Goal: Information Seeking & Learning: Compare options

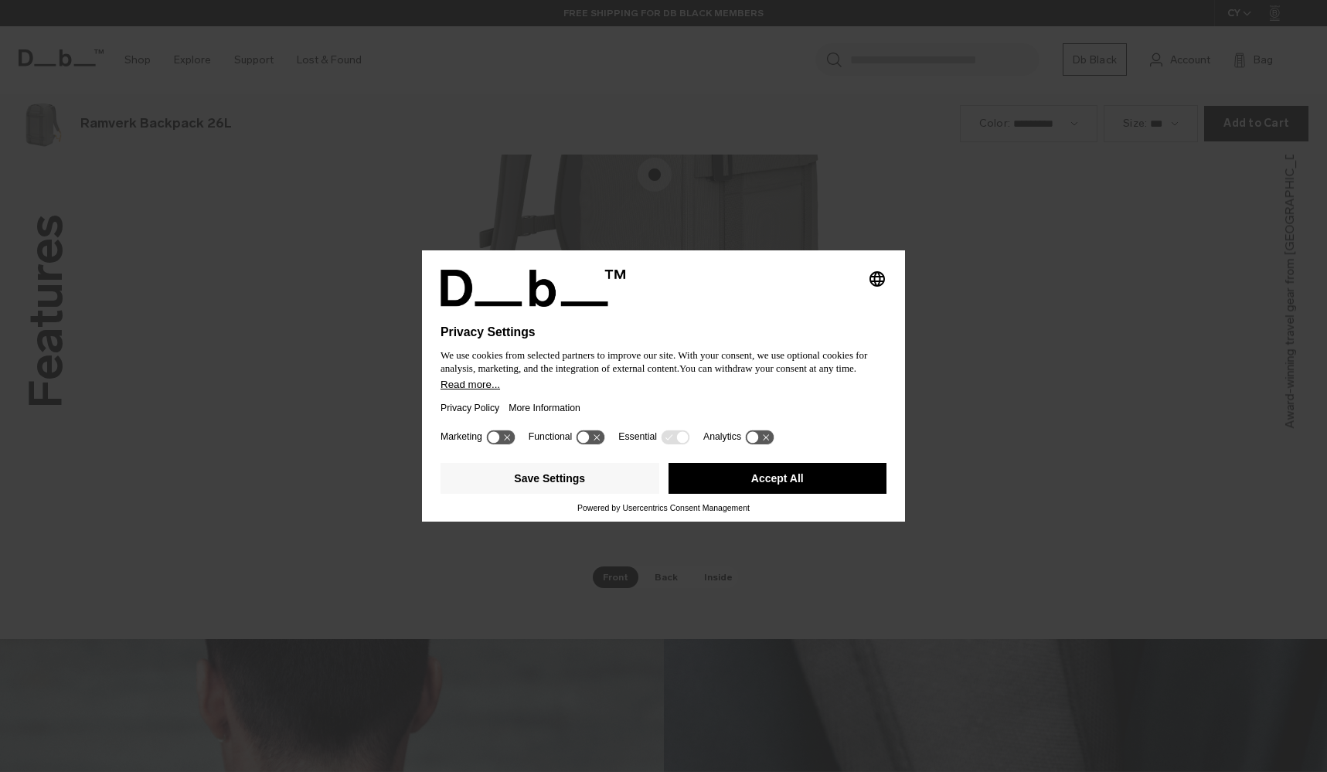
scroll to position [2317, 0]
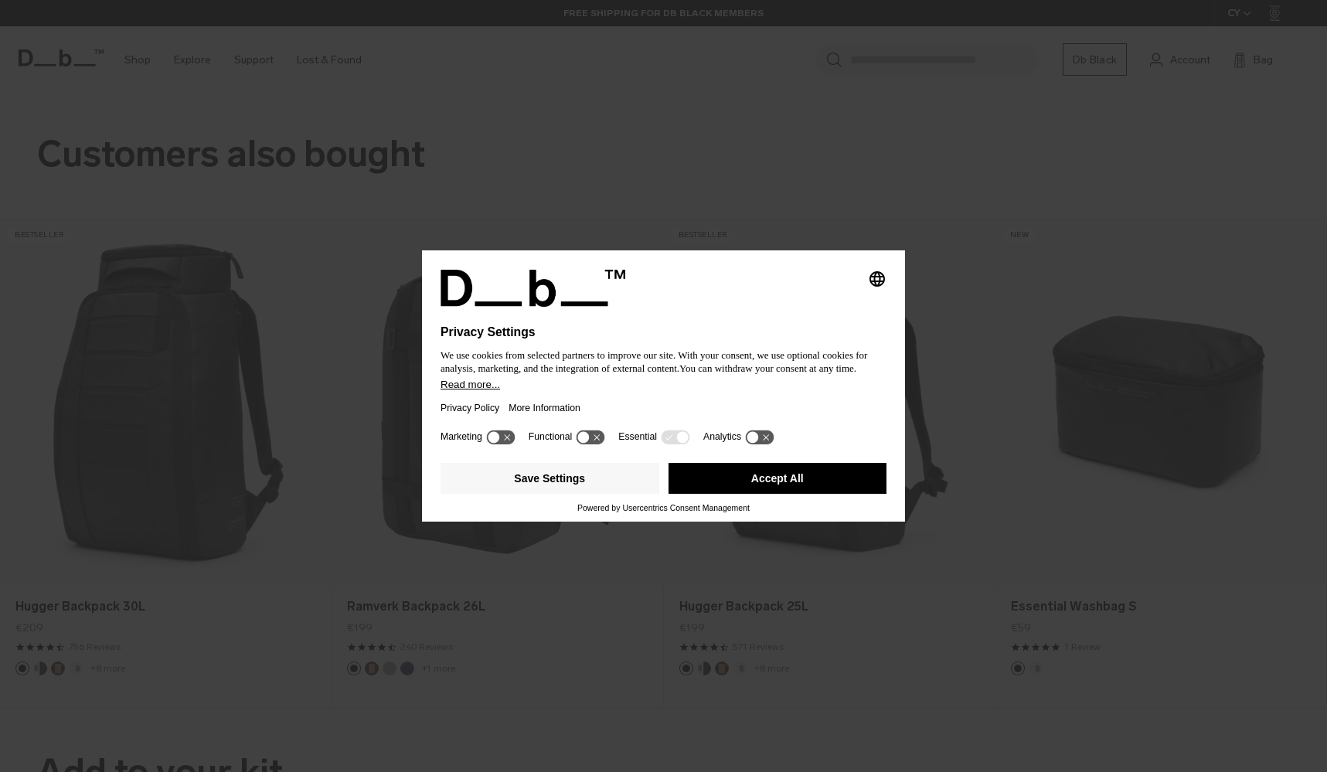
scroll to position [2317, 0]
